Goal: Task Accomplishment & Management: Complete application form

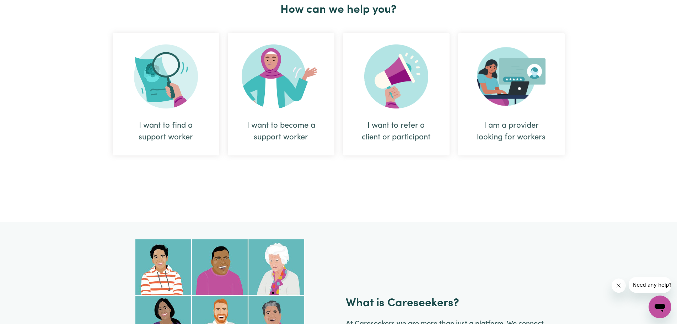
scroll to position [284, 0]
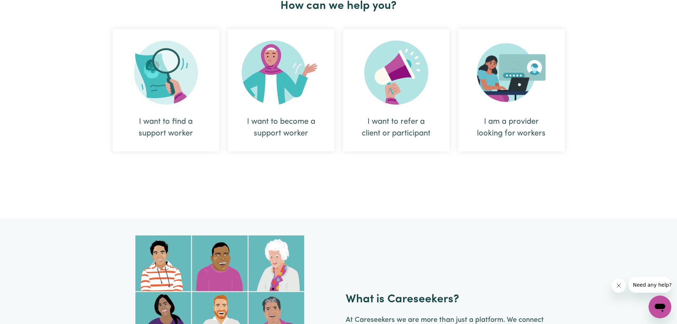
click at [269, 124] on div "I want to become a support worker" at bounding box center [281, 127] width 72 height 23
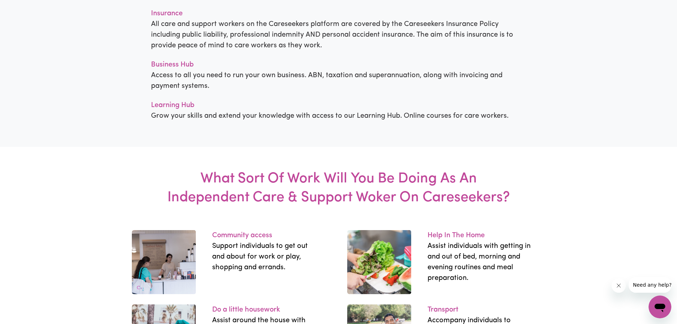
scroll to position [817, 0]
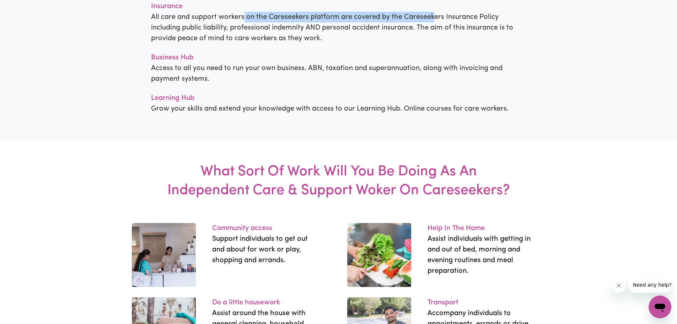
drag, startPoint x: 244, startPoint y: 119, endPoint x: 435, endPoint y: 117, distance: 191.5
click at [435, 44] on p "All care and support workers on the Careseekers platform are covered by the Car…" at bounding box center [338, 28] width 375 height 32
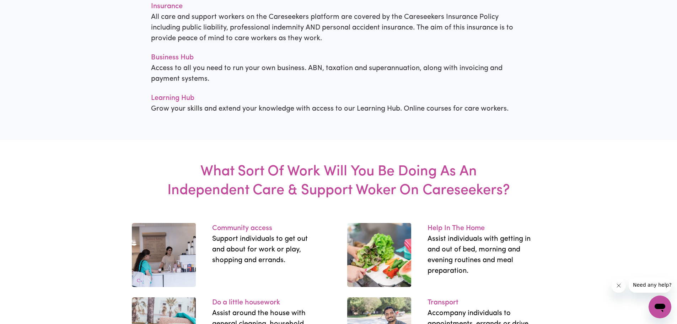
click at [252, 44] on p "All care and support workers on the Careseekers platform are covered by the Car…" at bounding box center [338, 28] width 375 height 32
drag, startPoint x: 251, startPoint y: 130, endPoint x: 366, endPoint y: 128, distance: 114.8
click at [366, 44] on p "All care and support workers on the Careseekers platform are covered by the Car…" at bounding box center [338, 28] width 375 height 32
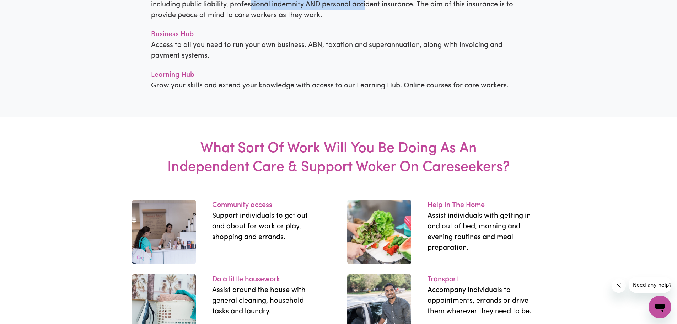
scroll to position [853, 0]
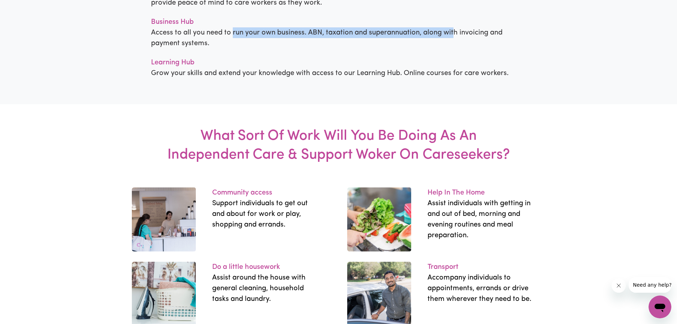
drag, startPoint x: 233, startPoint y: 136, endPoint x: 453, endPoint y: 135, distance: 219.6
click at [453, 49] on p "Access to all you need to run your own business. ABN, taxation and superannuati…" at bounding box center [338, 37] width 375 height 21
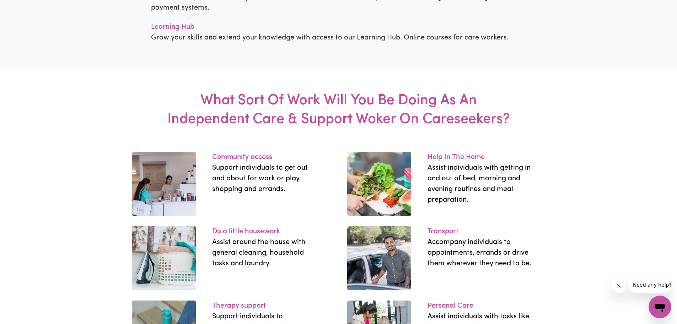
click at [313, 43] on p "Grow your skills and extend your knowledge with access to our Learning Hub. Onl…" at bounding box center [338, 37] width 375 height 11
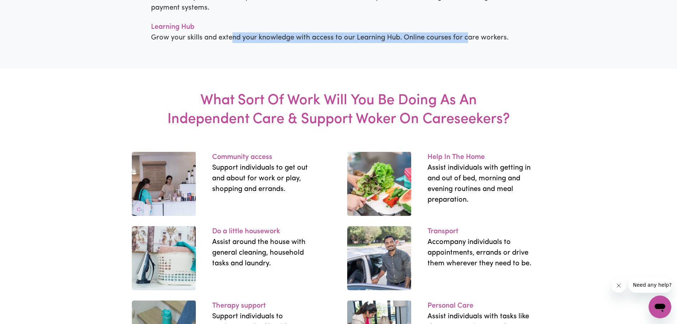
drag, startPoint x: 230, startPoint y: 140, endPoint x: 465, endPoint y: 136, distance: 235.6
click at [465, 43] on p "Grow your skills and extend your knowledge with access to our Learning Hub. Onl…" at bounding box center [338, 37] width 375 height 11
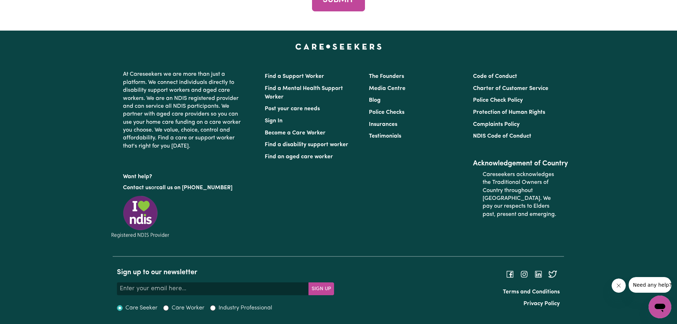
scroll to position [3162, 0]
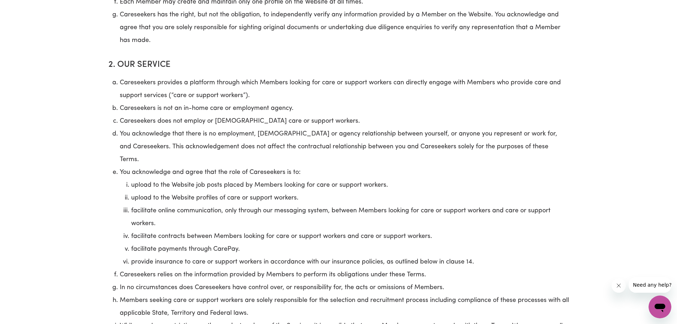
scroll to position [604, 0]
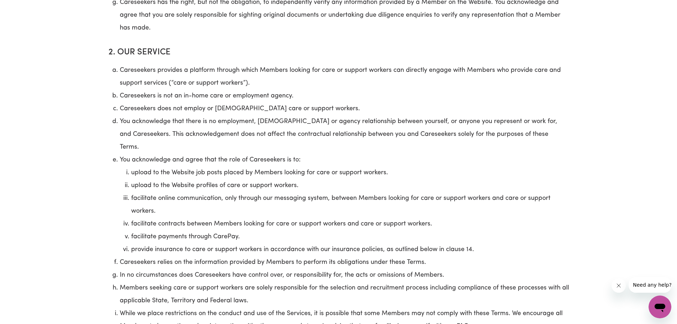
click at [330, 86] on li "Careseekers provides a platform through which Members looking for care or suppo…" at bounding box center [344, 77] width 449 height 26
click at [376, 79] on li "Careseekers provides a platform through which Members looking for care or suppo…" at bounding box center [344, 77] width 449 height 26
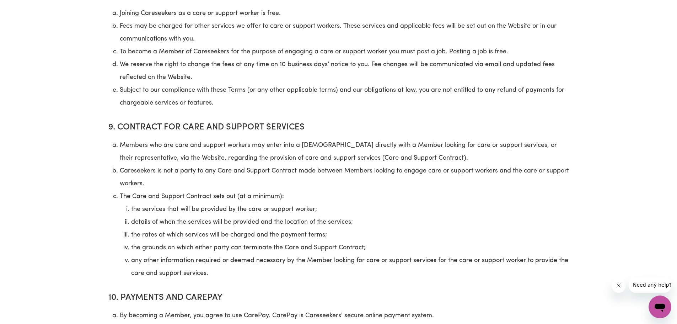
scroll to position [2168, 0]
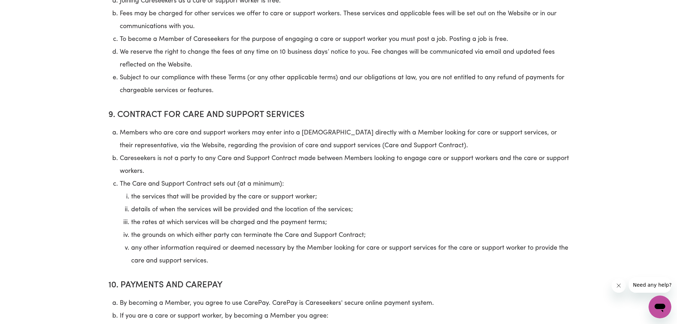
click at [147, 190] on li "the services that will be provided by the care or support worker;" at bounding box center [350, 196] width 438 height 13
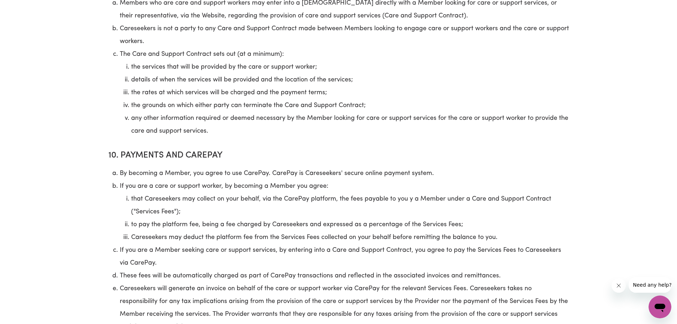
scroll to position [2310, 0]
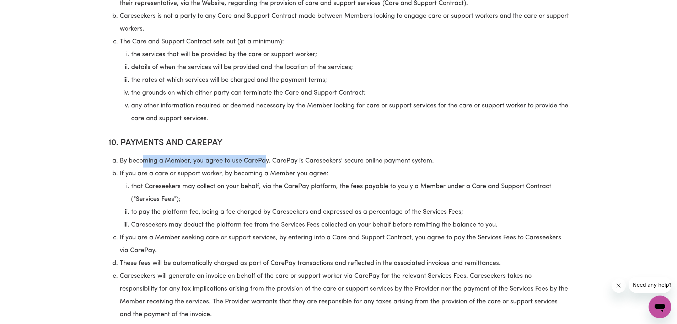
drag, startPoint x: 144, startPoint y: 152, endPoint x: 265, endPoint y: 151, distance: 120.8
click at [265, 155] on li "By becoming a Member, you agree to use CarePay. CarePay is Careseekers' secure …" at bounding box center [344, 161] width 449 height 13
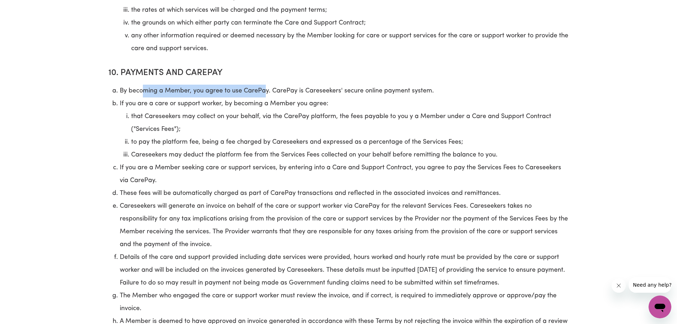
scroll to position [2381, 0]
click at [188, 147] on li "Careseekers may deduct the platform fee from the Services Fees collected on you…" at bounding box center [350, 153] width 438 height 13
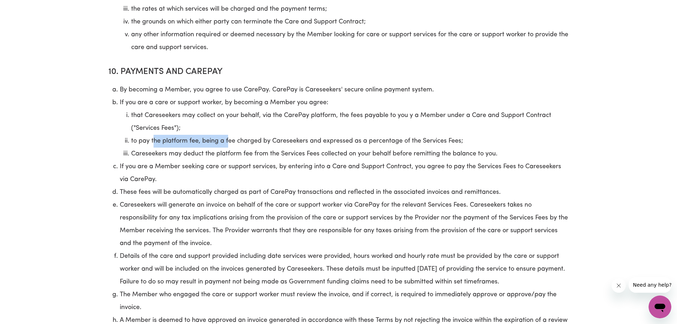
drag, startPoint x: 154, startPoint y: 130, endPoint x: 228, endPoint y: 132, distance: 73.6
click at [228, 135] on li "to pay the platform fee, being a fee charged by Careseekers and expressed as a …" at bounding box center [350, 141] width 438 height 13
drag, startPoint x: 192, startPoint y: 142, endPoint x: 301, endPoint y: 142, distance: 109.4
click at [301, 147] on li "Careseekers may deduct the platform fee from the Services Fees collected on you…" at bounding box center [350, 153] width 438 height 13
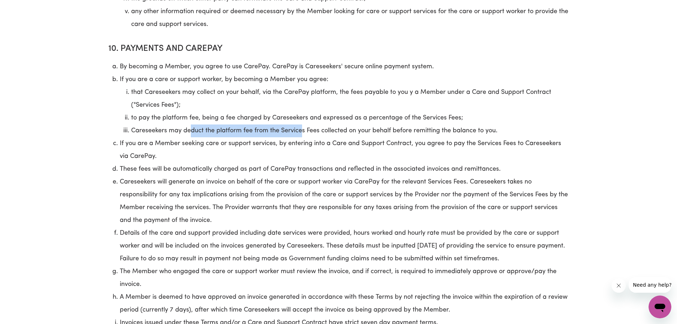
scroll to position [2417, 0]
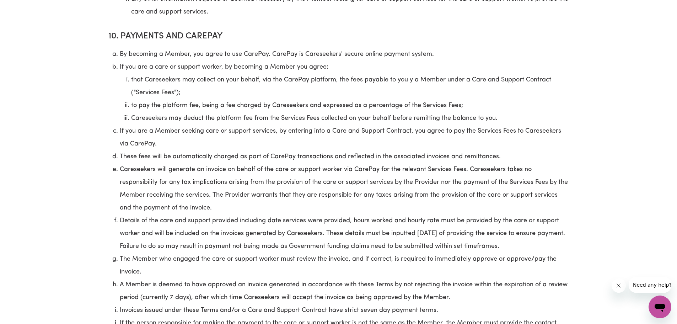
click at [174, 150] on li "These fees will be automatically charged as part of CarePay transactions and re…" at bounding box center [344, 156] width 449 height 13
drag, startPoint x: 160, startPoint y: 160, endPoint x: 208, endPoint y: 159, distance: 48.0
click at [208, 163] on li "Careseekers will generate an invoice on behalf of the care or support worker vi…" at bounding box center [344, 188] width 449 height 51
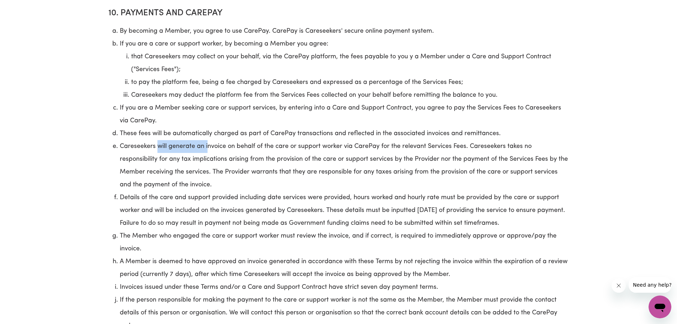
scroll to position [2452, 0]
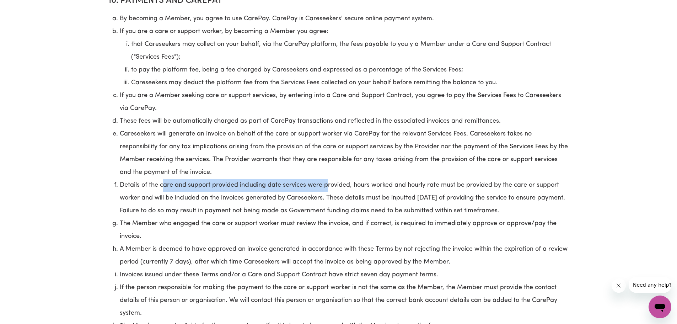
drag, startPoint x: 163, startPoint y: 177, endPoint x: 327, endPoint y: 172, distance: 163.5
click at [327, 179] on li "Details of the care and support provided including date services were provided,…" at bounding box center [344, 198] width 449 height 38
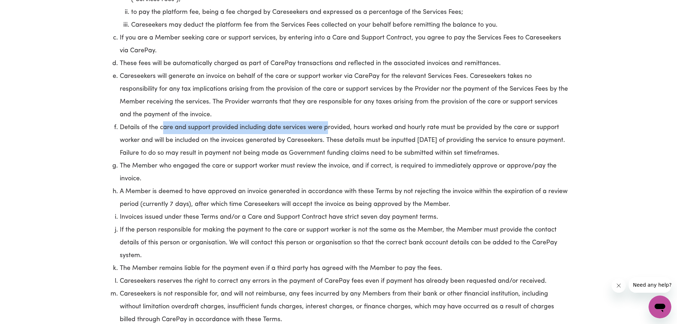
scroll to position [2523, 0]
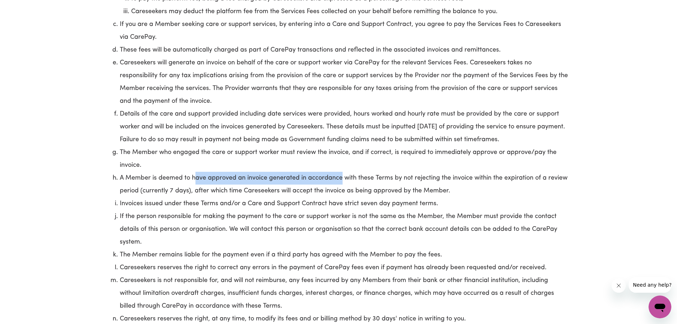
drag, startPoint x: 193, startPoint y: 171, endPoint x: 341, endPoint y: 167, distance: 148.2
click at [341, 172] on li "A Member is deemed to have approved an invoice generated in accordance with the…" at bounding box center [344, 185] width 449 height 26
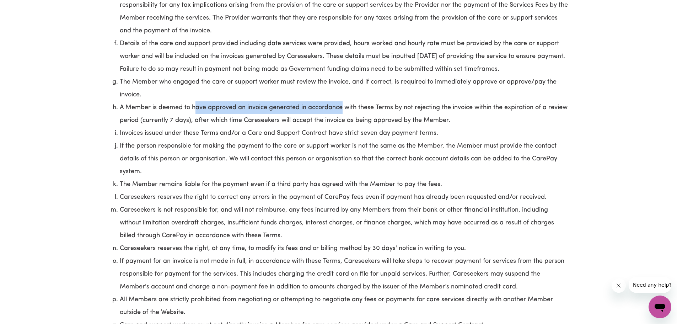
scroll to position [2594, 0]
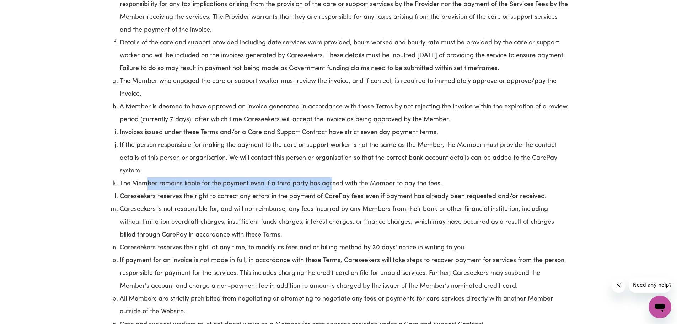
drag, startPoint x: 148, startPoint y: 176, endPoint x: 332, endPoint y: 174, distance: 184.4
click at [332, 177] on li "The Member remains liable for the payment even if a third party has agreed with…" at bounding box center [344, 183] width 449 height 13
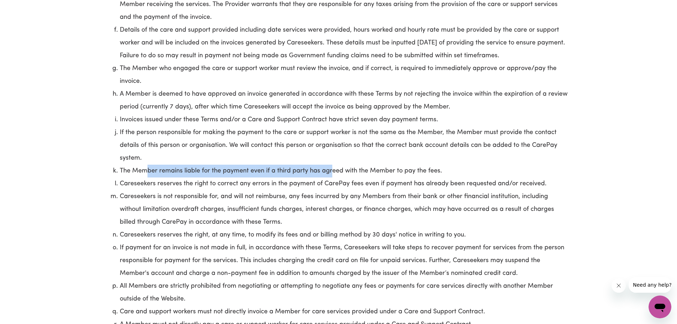
scroll to position [2630, 0]
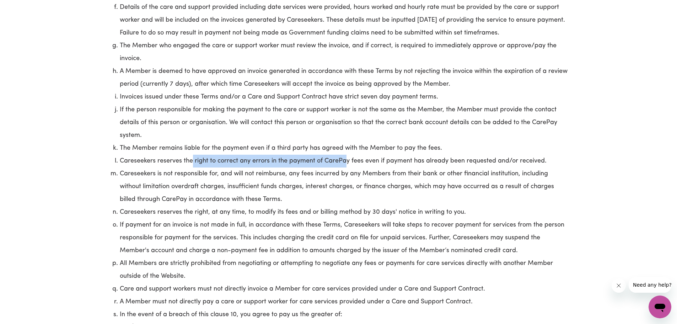
drag, startPoint x: 193, startPoint y: 151, endPoint x: 346, endPoint y: 151, distance: 153.1
click at [346, 155] on li "Careseekers reserves the right to correct any errors in the payment of CarePay …" at bounding box center [344, 161] width 449 height 13
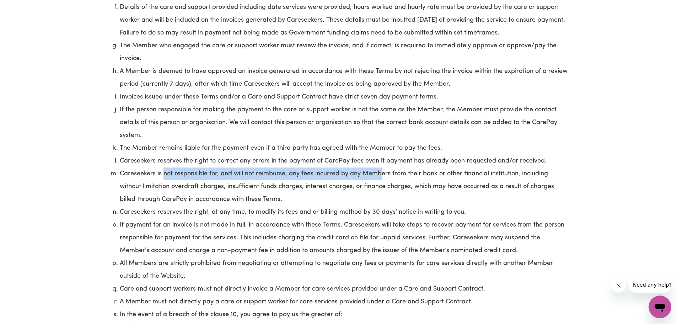
drag, startPoint x: 163, startPoint y: 164, endPoint x: 381, endPoint y: 161, distance: 217.8
click at [381, 167] on li "Careseekers is not responsible for, and will not reimburse, any fees incurred b…" at bounding box center [344, 186] width 449 height 38
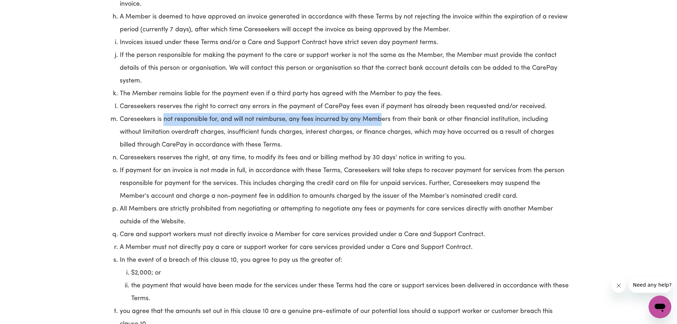
scroll to position [2701, 0]
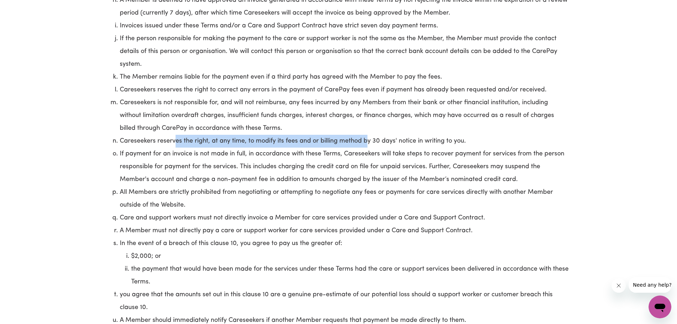
drag, startPoint x: 176, startPoint y: 132, endPoint x: 366, endPoint y: 130, distance: 190.1
click at [366, 135] on li "Careseekers reserves the right, at any time, to modify its fees and or billing …" at bounding box center [344, 141] width 449 height 13
click at [149, 150] on li "If payment for an invoice is not made in full, in accordance with these Terms, …" at bounding box center [344, 166] width 449 height 38
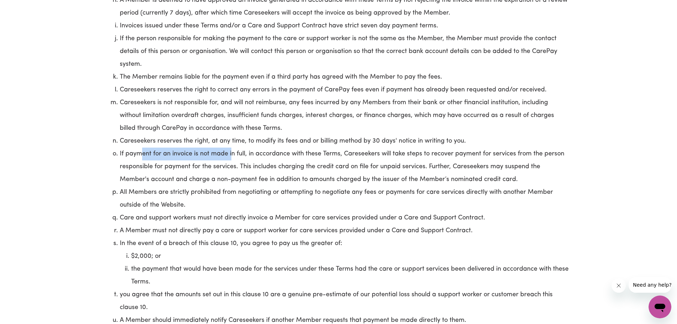
drag, startPoint x: 147, startPoint y: 145, endPoint x: 232, endPoint y: 146, distance: 84.6
click at [232, 147] on li "If payment for an invoice is not made in full, in accordance with these Terms, …" at bounding box center [344, 166] width 449 height 38
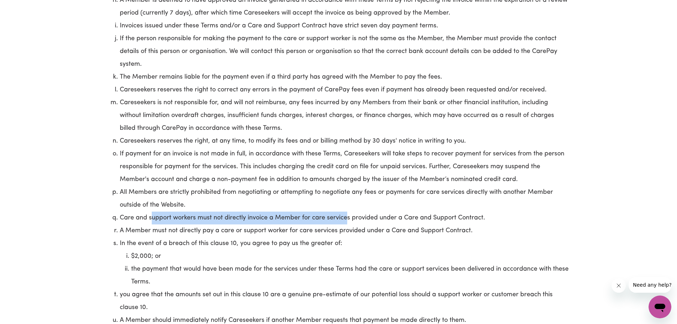
drag, startPoint x: 152, startPoint y: 206, endPoint x: 348, endPoint y: 203, distance: 195.1
click at [348, 211] on li "Care and support workers must not directly invoice a Member for care services p…" at bounding box center [344, 217] width 449 height 13
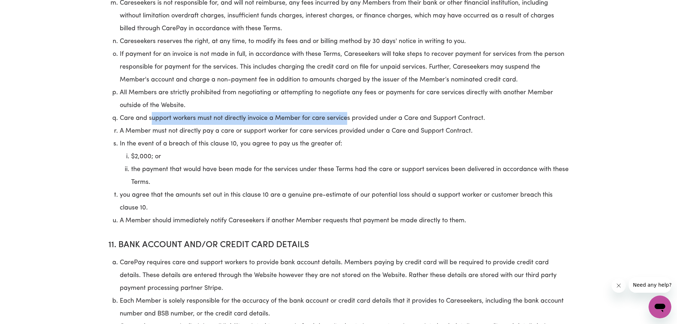
scroll to position [2807, 0]
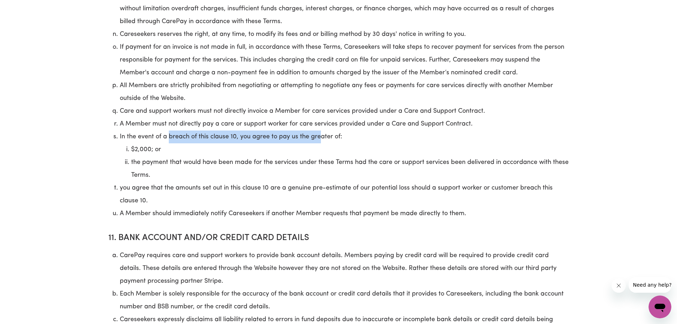
drag, startPoint x: 168, startPoint y: 125, endPoint x: 319, endPoint y: 129, distance: 150.7
click at [319, 130] on li "In the event of a breach of this clause 10, you agree to pay us the greater of:…" at bounding box center [344, 155] width 449 height 51
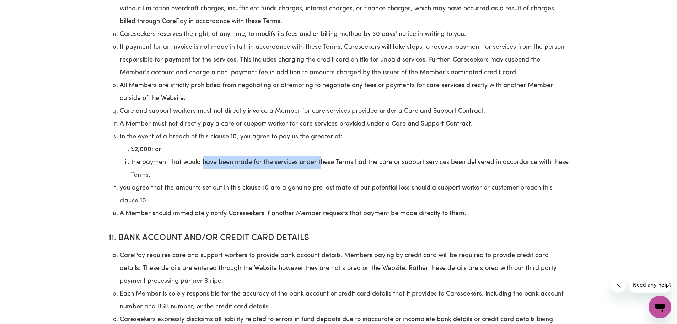
drag, startPoint x: 201, startPoint y: 150, endPoint x: 322, endPoint y: 150, distance: 120.1
click at [322, 156] on li "the payment that would have been made for the services under these Terms had th…" at bounding box center [350, 169] width 438 height 26
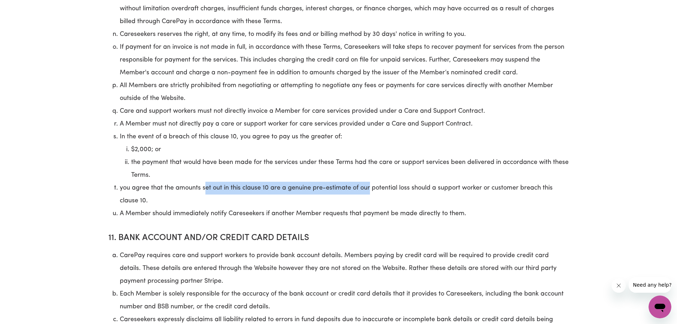
drag, startPoint x: 205, startPoint y: 176, endPoint x: 370, endPoint y: 176, distance: 164.2
click at [370, 182] on li "you agree that the amounts set out in this clause 10 are a genuine pre-estimate…" at bounding box center [344, 195] width 449 height 26
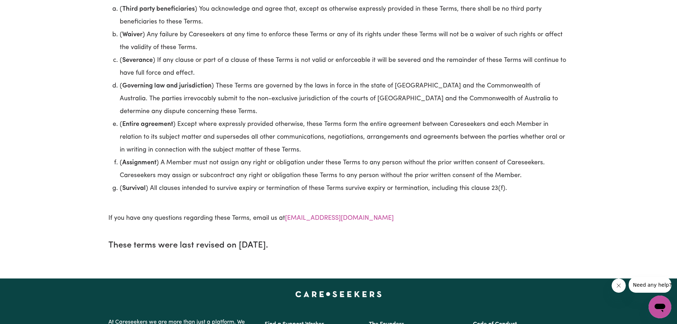
scroll to position [4158, 0]
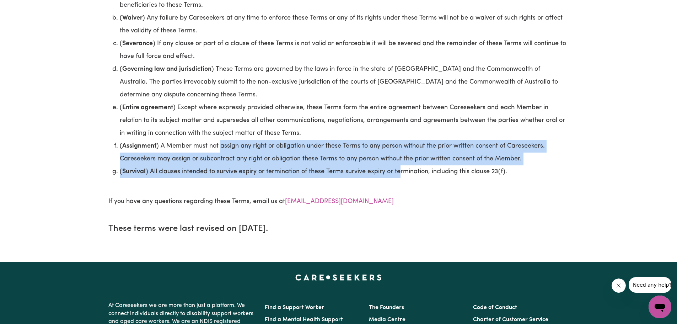
drag, startPoint x: 221, startPoint y: 139, endPoint x: 399, endPoint y: 160, distance: 179.9
click at [399, 160] on ol "( Third party beneficiaries ) You acknowledge and agree that, except as otherwi…" at bounding box center [338, 82] width 461 height 192
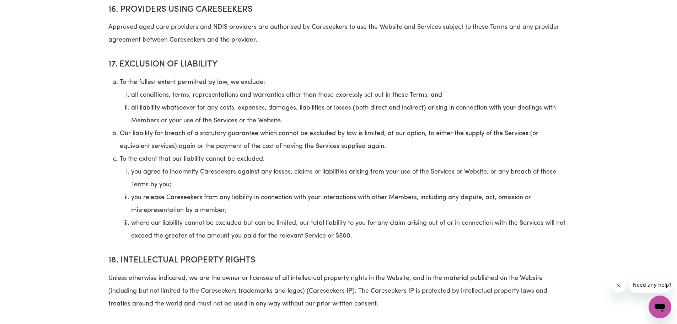
scroll to position [0, 0]
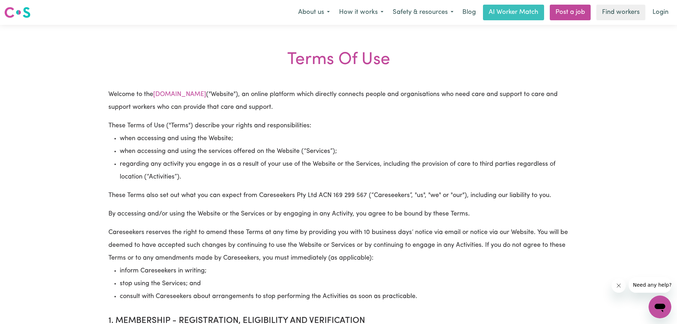
click at [473, 62] on div "Terms Of Use" at bounding box center [338, 60] width 668 height 21
click at [349, 12] on button "How it works" at bounding box center [361, 12] width 54 height 15
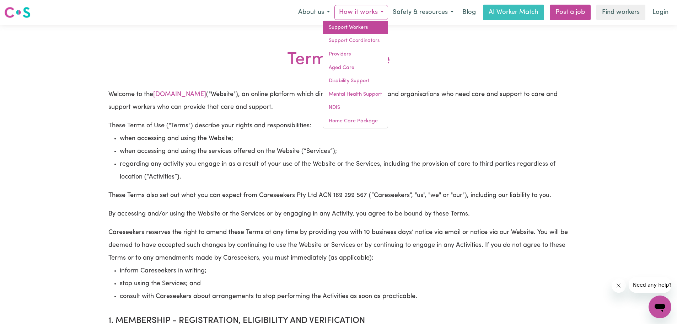
click at [343, 29] on link "Support Workers" at bounding box center [355, 28] width 65 height 14
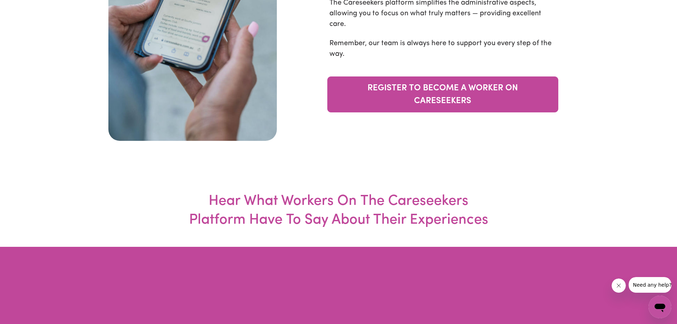
scroll to position [2345, 0]
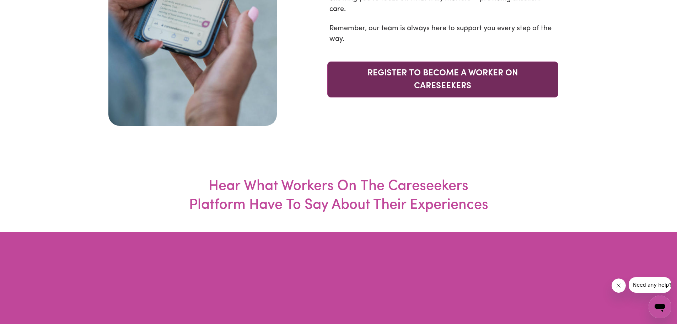
click at [441, 97] on link "REGISTER TO BECOME A WORKER ON CARESEEKERS" at bounding box center [442, 79] width 231 height 36
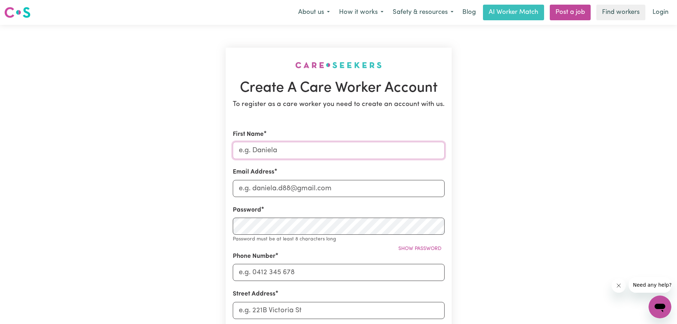
click at [282, 148] on input "First Name" at bounding box center [339, 150] width 212 height 17
type input "Josie"
type input "Josie.ann.jones@gmail.com"
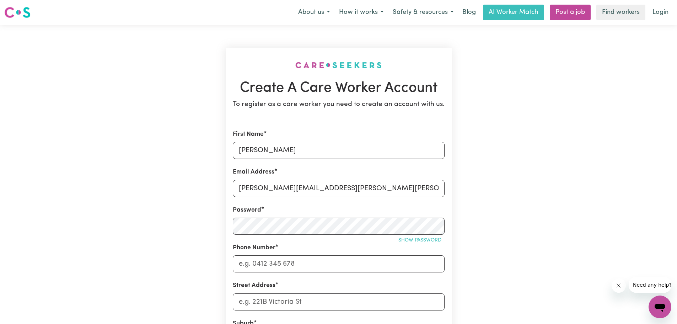
click at [407, 238] on span "Show password" at bounding box center [419, 239] width 43 height 5
click at [297, 259] on input "Phone Number" at bounding box center [339, 263] width 212 height 17
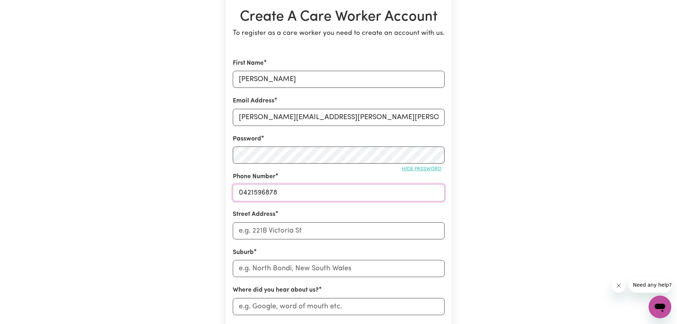
type input "0421596878"
drag, startPoint x: 261, startPoint y: 224, endPoint x: 260, endPoint y: 228, distance: 3.9
click at [261, 224] on input "Street Address" at bounding box center [339, 230] width 212 height 17
drag, startPoint x: 319, startPoint y: 226, endPoint x: 263, endPoint y: 231, distance: 56.7
click at [319, 226] on input "5 Kattamorda Pass" at bounding box center [339, 230] width 212 height 17
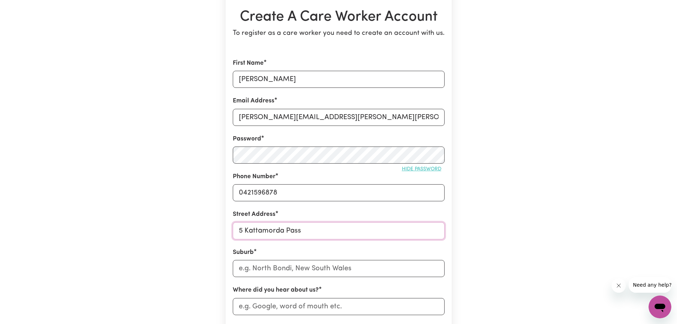
drag, startPoint x: 243, startPoint y: 231, endPoint x: 229, endPoint y: 230, distance: 13.6
click at [229, 230] on section "Create A Care Worker Account To register as a care worker you need to create an…" at bounding box center [339, 209] width 226 height 465
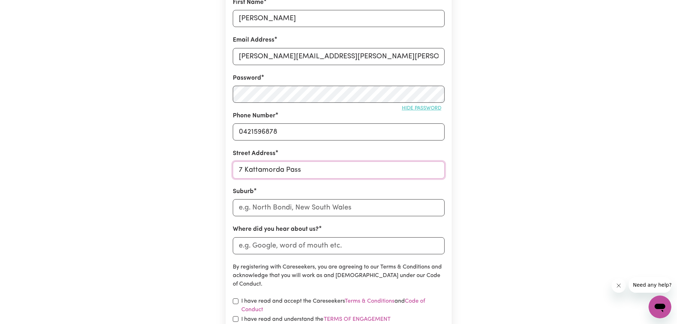
scroll to position [142, 0]
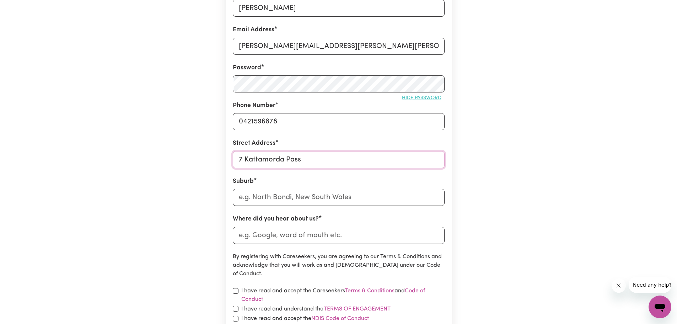
type input "7 Kattamorda Pass"
click at [261, 199] on input "text" at bounding box center [339, 197] width 212 height 17
type input "sinagra"
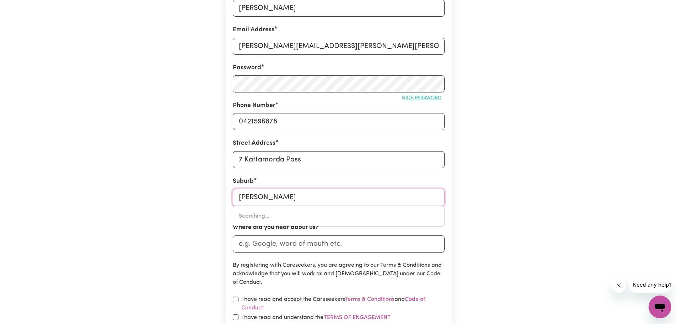
type input "sinagra, Western Australia, 6065"
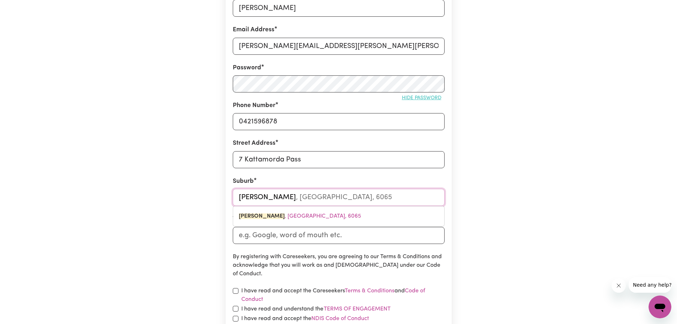
drag, startPoint x: 301, startPoint y: 212, endPoint x: 297, endPoint y: 220, distance: 8.4
click at [301, 212] on link "SINAGRA , Western Australia, 6065" at bounding box center [338, 216] width 211 height 14
click at [272, 237] on input "Where did you hear about us?" at bounding box center [339, 235] width 212 height 17
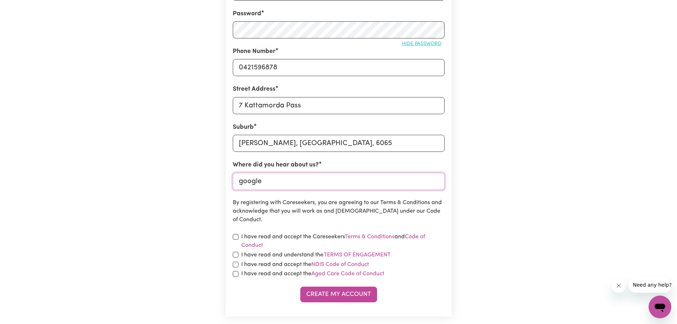
scroll to position [213, 0]
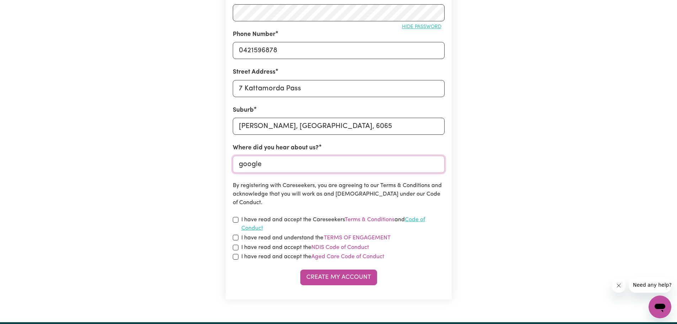
type input "google"
click at [419, 220] on link "Code of Conduct" at bounding box center [333, 224] width 184 height 14
click at [359, 238] on button "Terms of Engagement" at bounding box center [357, 237] width 68 height 9
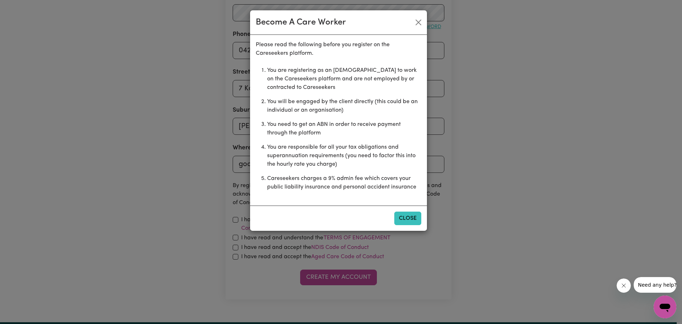
click at [407, 213] on button "Close" at bounding box center [407, 218] width 27 height 14
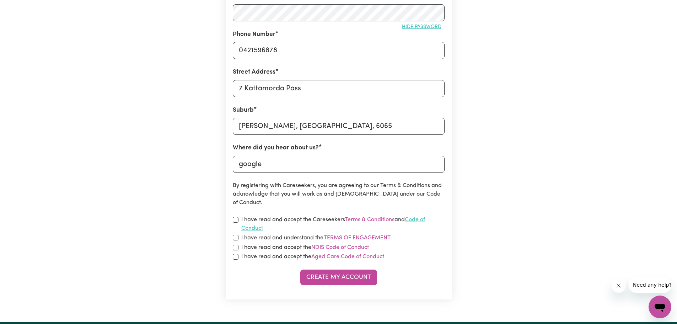
click at [420, 220] on link "Code of Conduct" at bounding box center [333, 224] width 184 height 14
click at [364, 219] on link "Terms & Conditions" at bounding box center [370, 220] width 50 height 6
click at [362, 221] on link "Terms & Conditions" at bounding box center [370, 220] width 50 height 6
click at [418, 217] on link "Code of Conduct" at bounding box center [333, 224] width 184 height 14
click at [358, 238] on button "Terms of Engagement" at bounding box center [357, 237] width 68 height 9
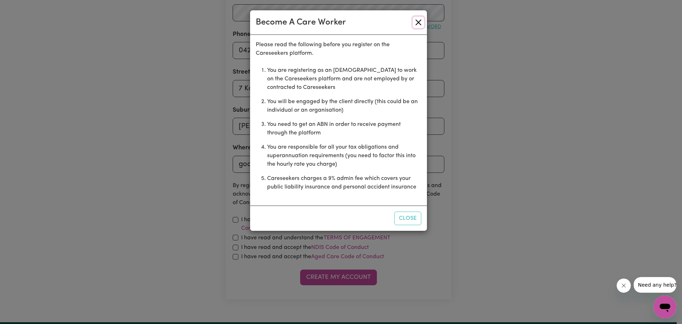
drag, startPoint x: 418, startPoint y: 22, endPoint x: 428, endPoint y: 22, distance: 10.0
click at [418, 22] on button "Close" at bounding box center [418, 22] width 11 height 11
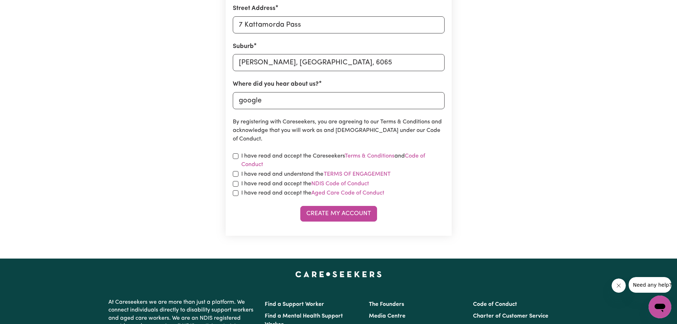
scroll to position [320, 0]
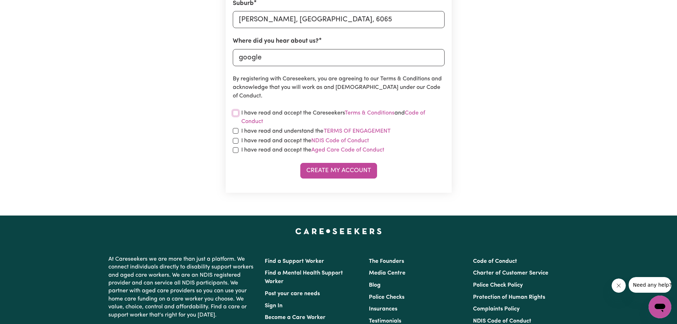
click at [236, 113] on input "checkbox" at bounding box center [236, 113] width 6 height 6
checkbox input "true"
click at [236, 132] on input "checkbox" at bounding box center [236, 131] width 6 height 6
checkbox input "true"
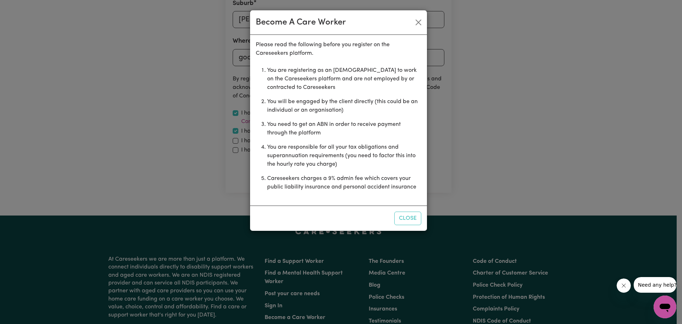
click at [235, 141] on div "Become A Care Worker Please read the following before you register on the Cares…" at bounding box center [341, 162] width 682 height 324
click at [420, 18] on button "Close" at bounding box center [418, 22] width 11 height 11
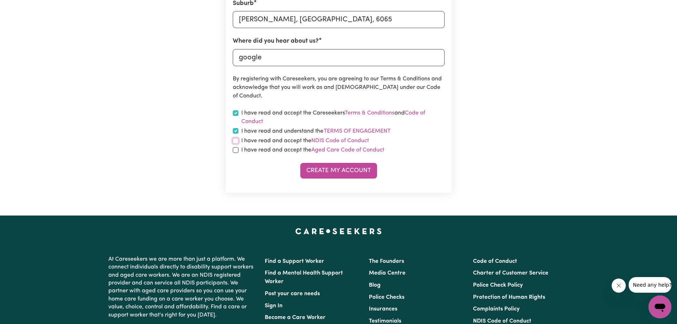
click at [233, 143] on input "checkbox" at bounding box center [236, 141] width 6 height 6
checkbox input "true"
click at [235, 152] on input "checkbox" at bounding box center [236, 150] width 6 height 6
checkbox input "true"
click at [337, 169] on button "Create My Account" at bounding box center [338, 171] width 77 height 16
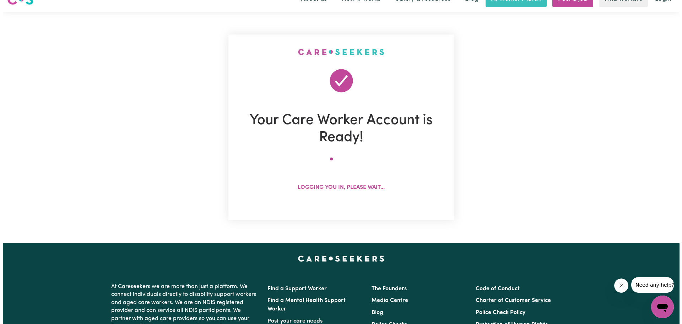
scroll to position [0, 0]
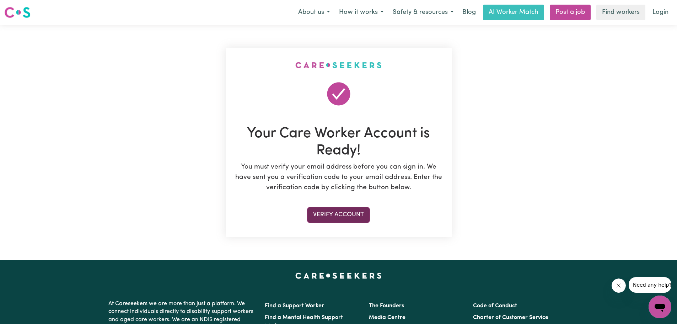
click at [334, 213] on button "Verify Account" at bounding box center [338, 215] width 63 height 16
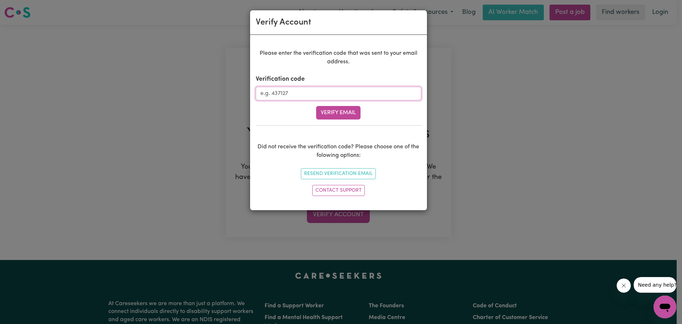
click at [291, 87] on input "Verification code" at bounding box center [339, 94] width 166 height 14
click at [443, 207] on div "Verify Account Please enter the verification code that was sent to your email a…" at bounding box center [341, 162] width 682 height 324
click at [399, 29] on div "Verify Account" at bounding box center [338, 22] width 177 height 25
click at [501, 223] on div "Verify Account Please enter the verification code that was sent to your email a…" at bounding box center [341, 162] width 682 height 324
click at [258, 200] on div "Please enter the verification code that was sent to your email address. Verific…" at bounding box center [338, 122] width 177 height 175
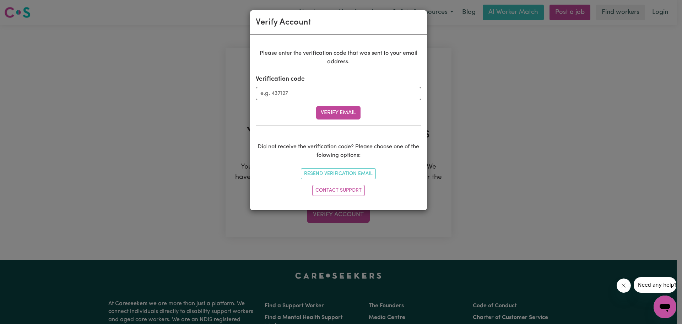
click at [507, 218] on div "Verify Account Please enter the verification code that was sent to your email a…" at bounding box center [341, 162] width 682 height 324
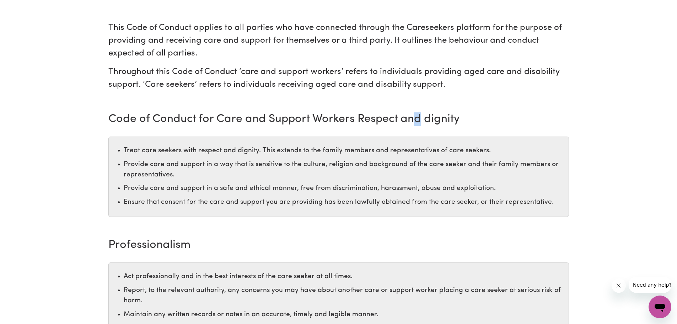
scroll to position [178, 0]
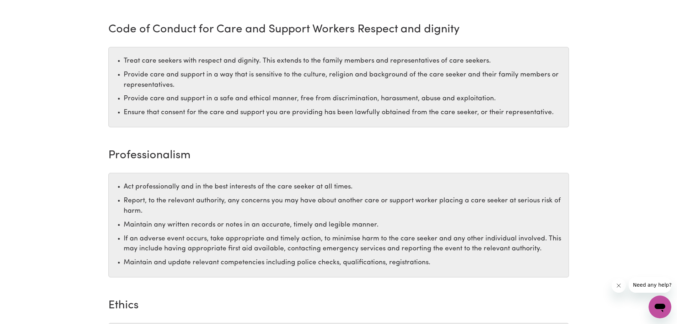
click at [402, 151] on h2 "Professionalism" at bounding box center [338, 156] width 461 height 14
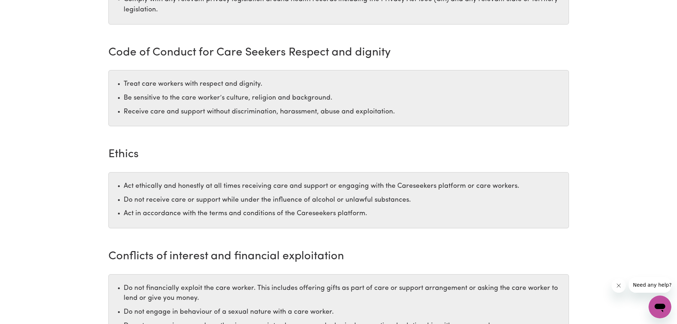
scroll to position [888, 0]
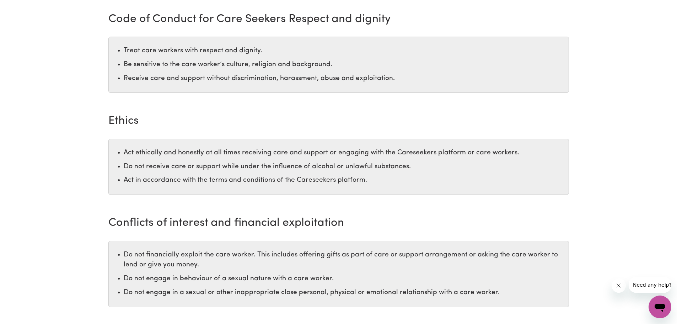
click at [246, 174] on ul "Act ethically and honestly at all times receiving care and support or engaging …" at bounding box center [338, 167] width 461 height 56
click at [211, 181] on li "Act in accordance with the terms and conditions of the Careseekers platform." at bounding box center [344, 180] width 441 height 10
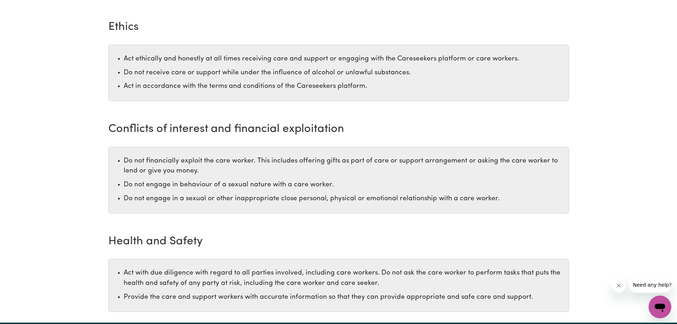
scroll to position [1030, 0]
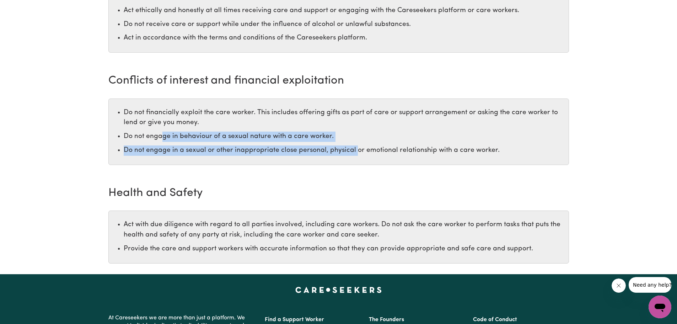
drag, startPoint x: 164, startPoint y: 137, endPoint x: 355, endPoint y: 147, distance: 191.8
click at [355, 147] on ul "Do not financially exploit the care worker. This includes offering gifts as par…" at bounding box center [338, 131] width 461 height 66
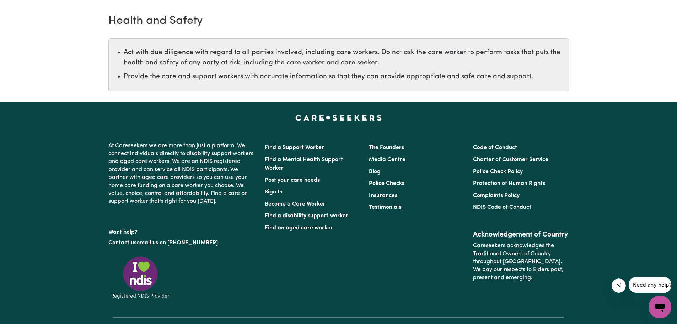
scroll to position [1244, 0]
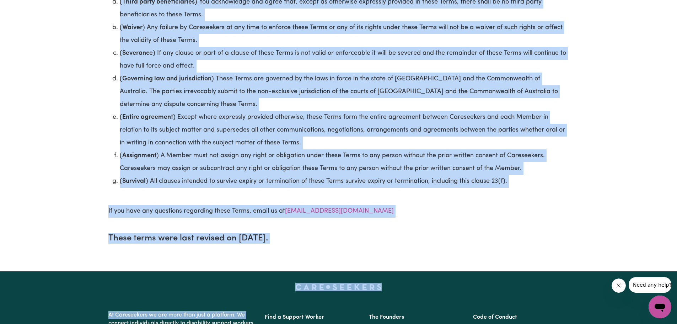
scroll to position [4324, 0]
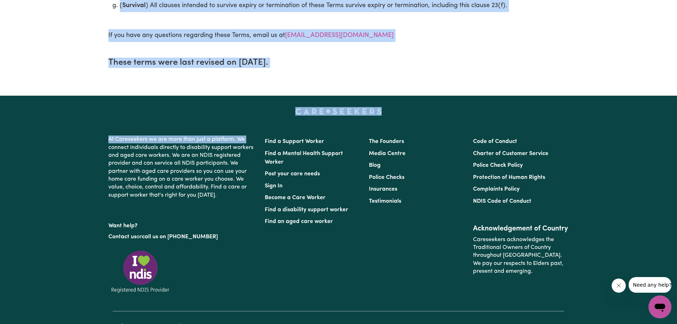
drag, startPoint x: 289, startPoint y: 57, endPoint x: 349, endPoint y: 38, distance: 62.4
copy section "Terms Of Use Welcome to the www.careseekers.com.au ("Website"), an online platf…"
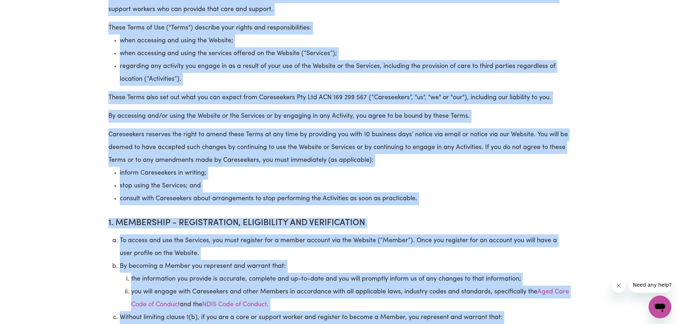
scroll to position [0, 0]
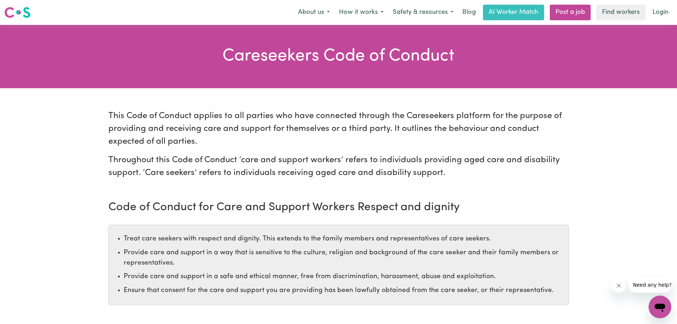
click at [116, 113] on p "This Code of Conduct applies to all parties who have connected through the Care…" at bounding box center [338, 128] width 461 height 38
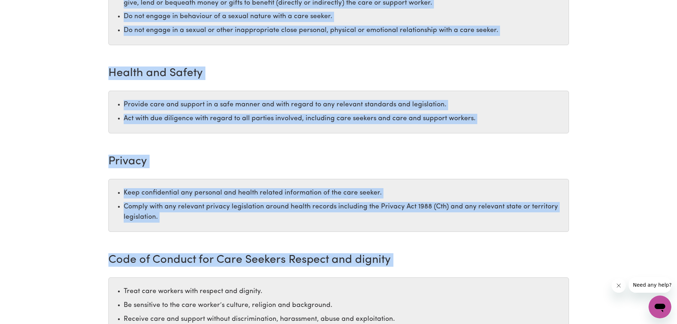
drag, startPoint x: 109, startPoint y: 113, endPoint x: 69, endPoint y: 267, distance: 158.7
click at [81, 279] on section "Careseekers Code of Conduct This Code of Conduct applies to all parties who hav…" at bounding box center [338, 11] width 677 height 1269
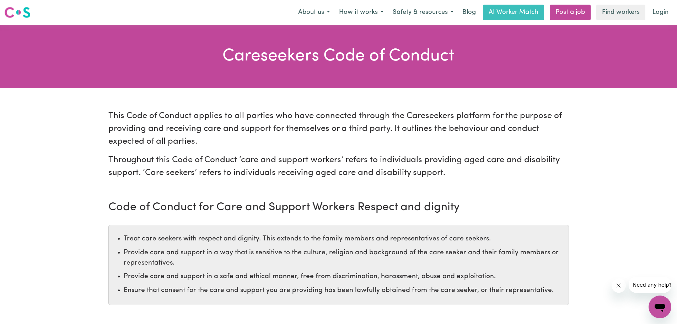
click at [278, 35] on h2 "Careseekers Code of Conduct" at bounding box center [338, 56] width 677 height 63
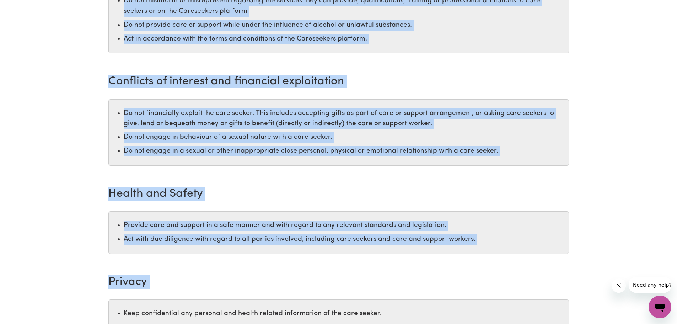
scroll to position [579, 0]
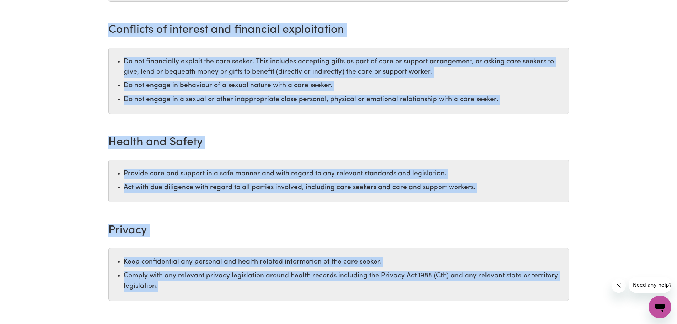
drag, startPoint x: 226, startPoint y: 52, endPoint x: 550, endPoint y: 299, distance: 408.0
click at [550, 299] on section "Careseekers Code of Conduct This Code of Conduct applies to all parties who hav…" at bounding box center [338, 80] width 677 height 1269
copy section "Loremipsumd Sita co Adipisc Elit Sedd ei Tempori utlabor et dol magnaal eni adm…"
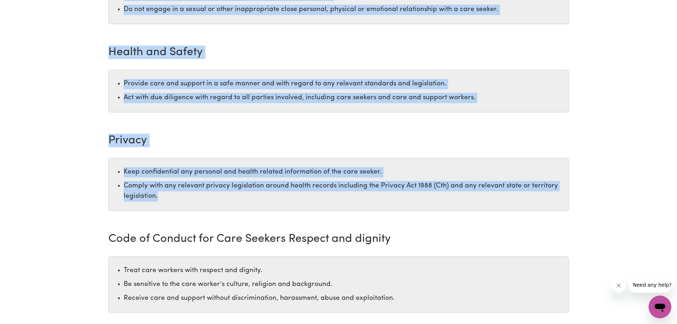
scroll to position [650, 0]
